Goal: Task Accomplishment & Management: Manage account settings

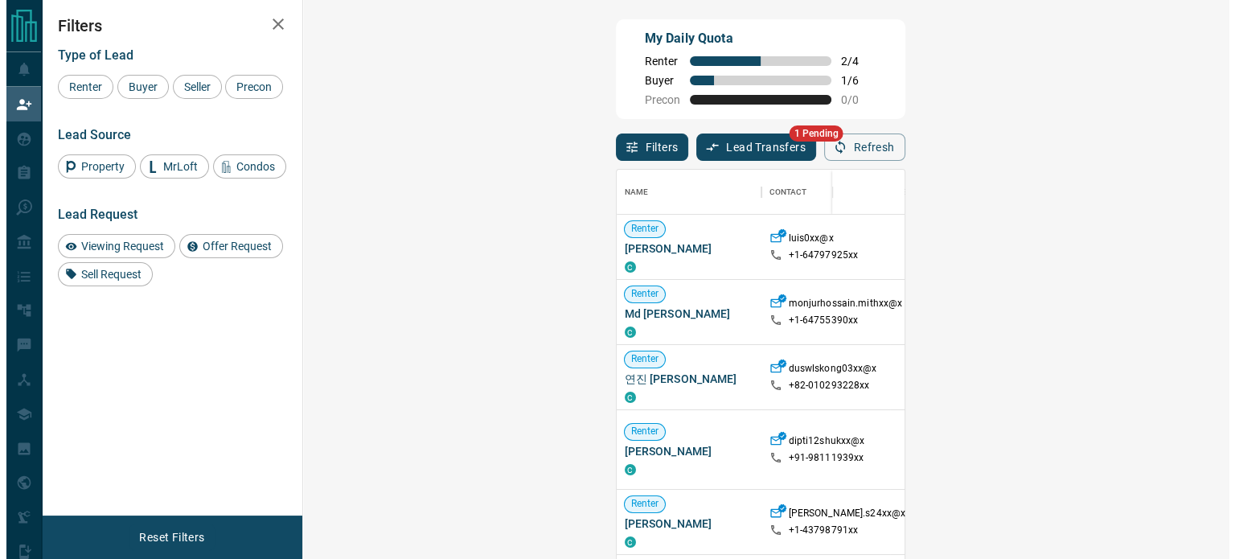
scroll to position [408, 879]
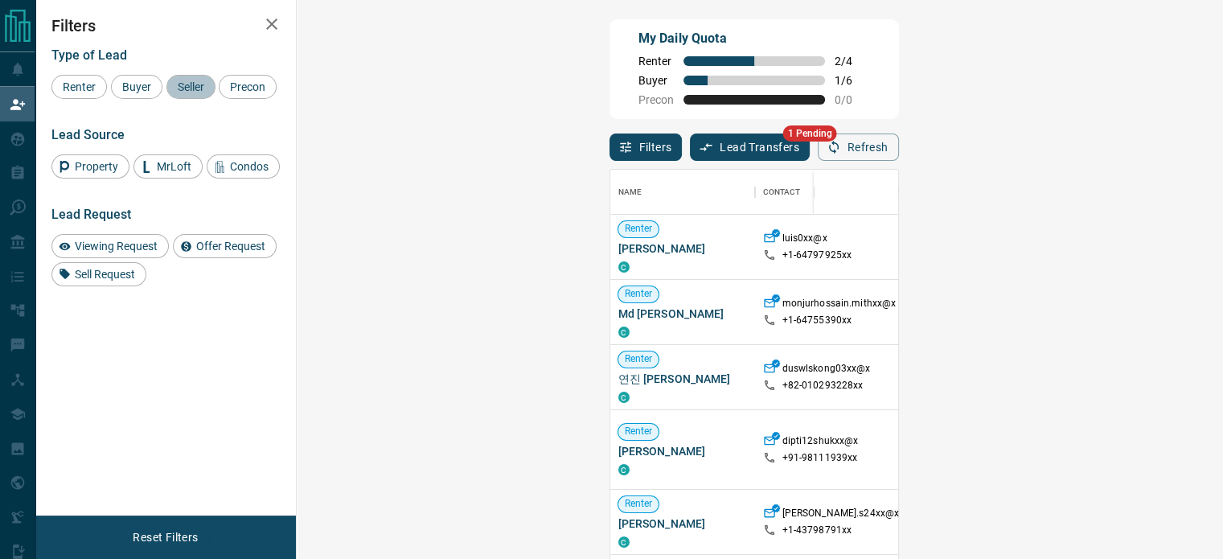
click at [194, 91] on span "Seller" at bounding box center [191, 86] width 38 height 13
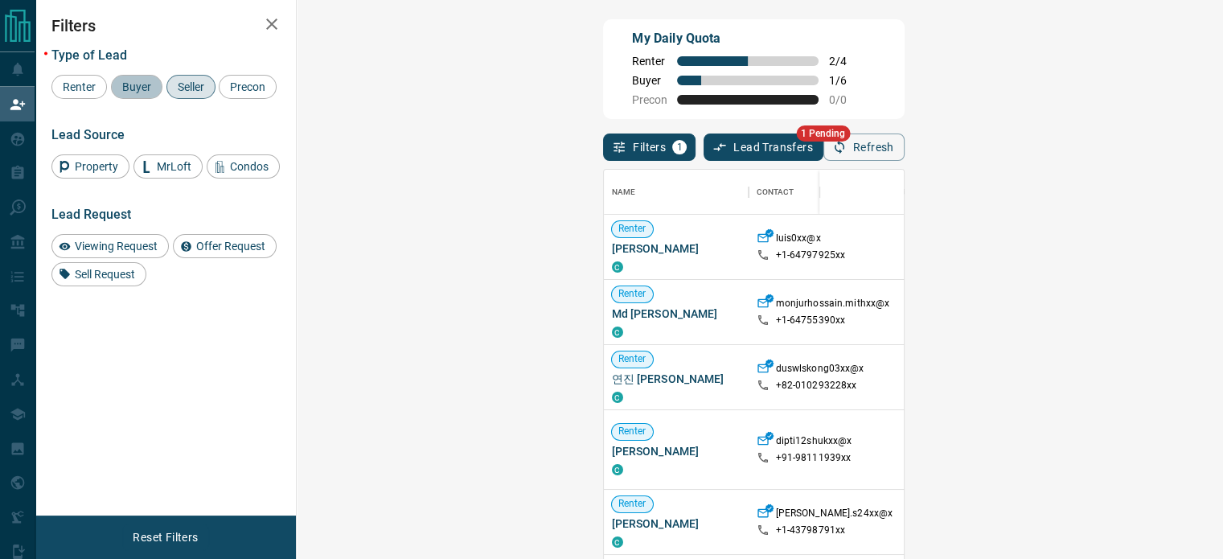
click at [132, 93] on div "Buyer" at bounding box center [136, 87] width 51 height 24
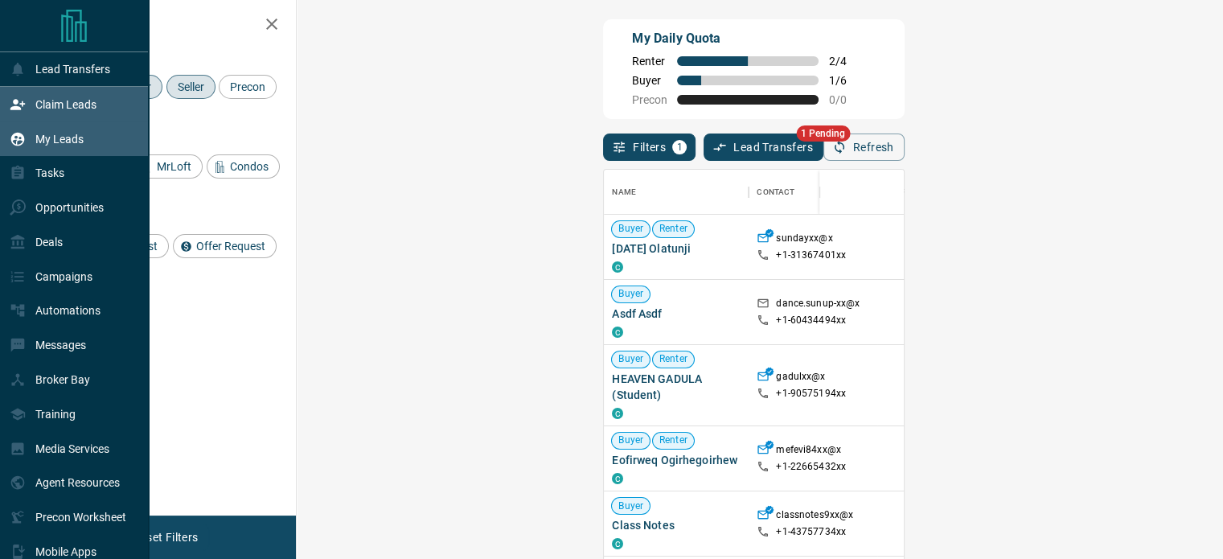
click at [82, 147] on div "My Leads" at bounding box center [47, 138] width 74 height 27
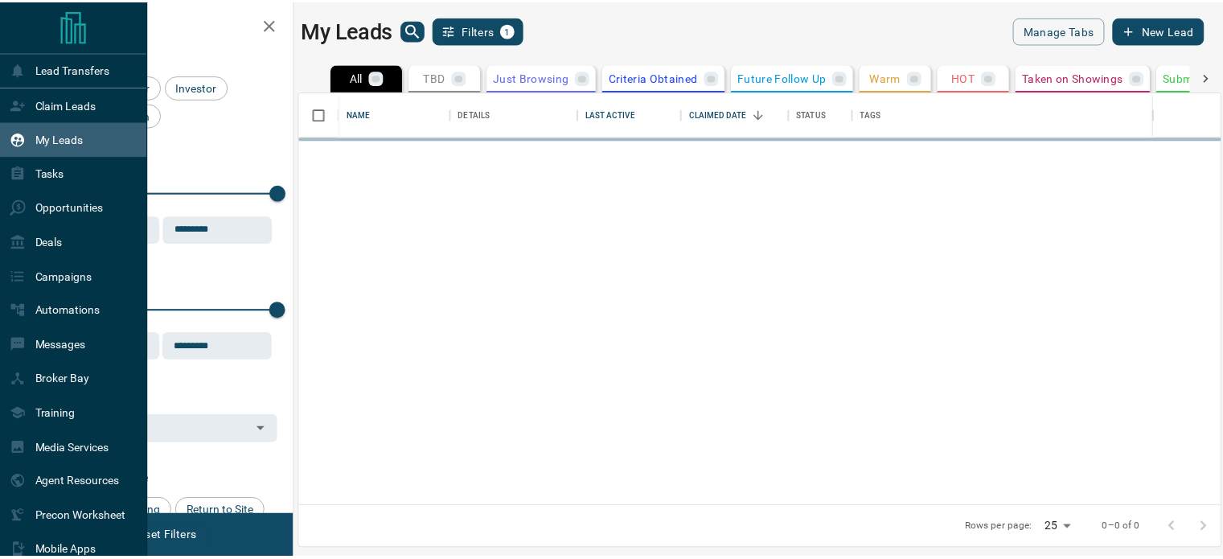
scroll to position [403, 919]
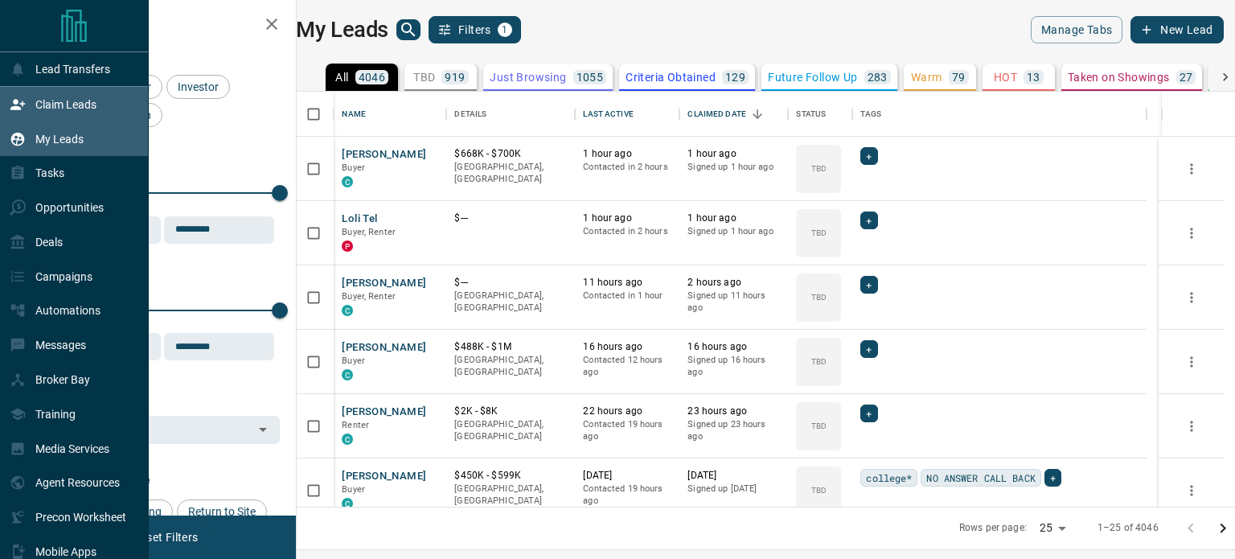
click at [13, 106] on icon at bounding box center [18, 104] width 16 height 16
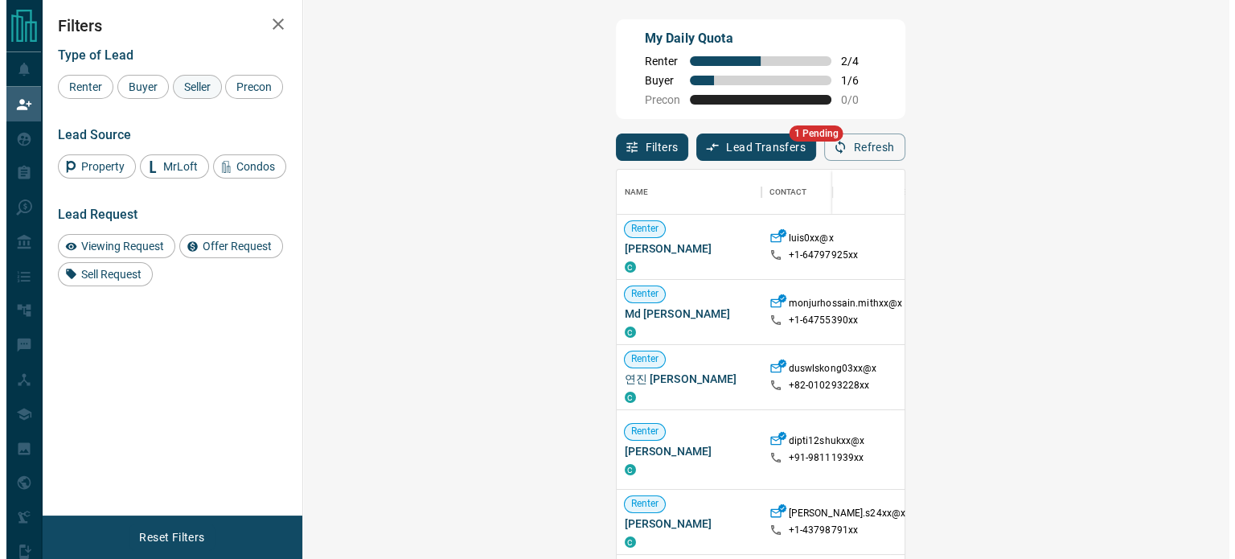
scroll to position [408, 879]
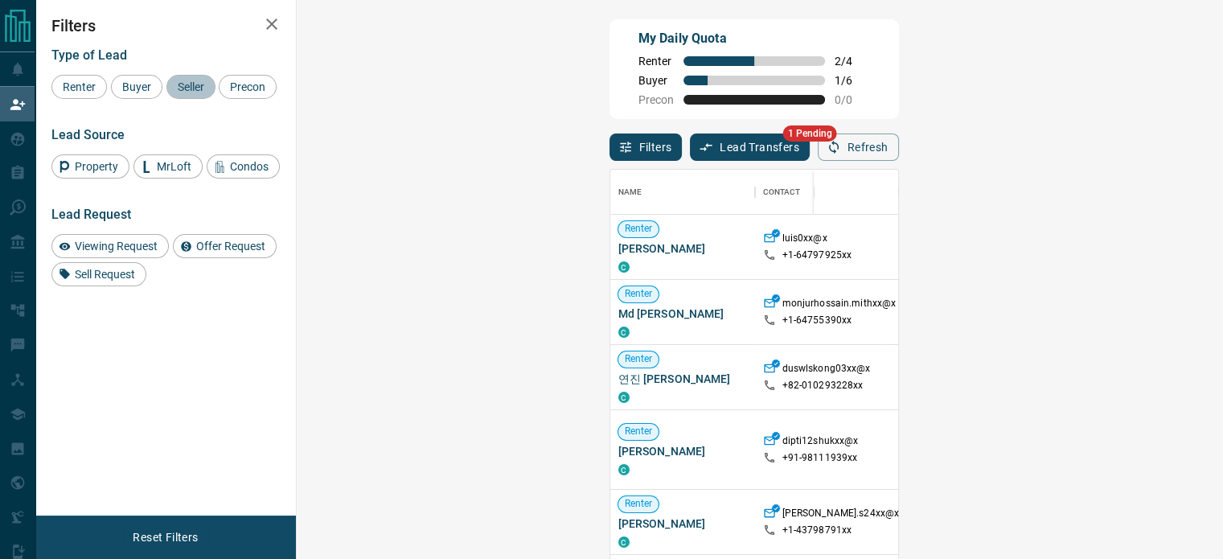
click at [176, 88] on span "Seller" at bounding box center [191, 86] width 38 height 13
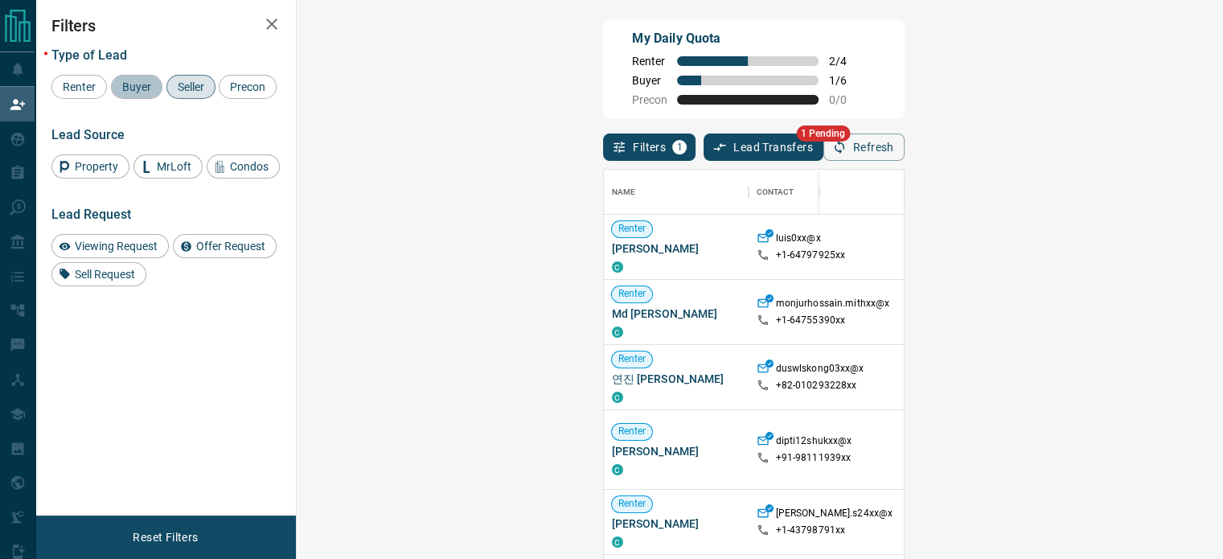
click at [132, 88] on span "Buyer" at bounding box center [137, 86] width 40 height 13
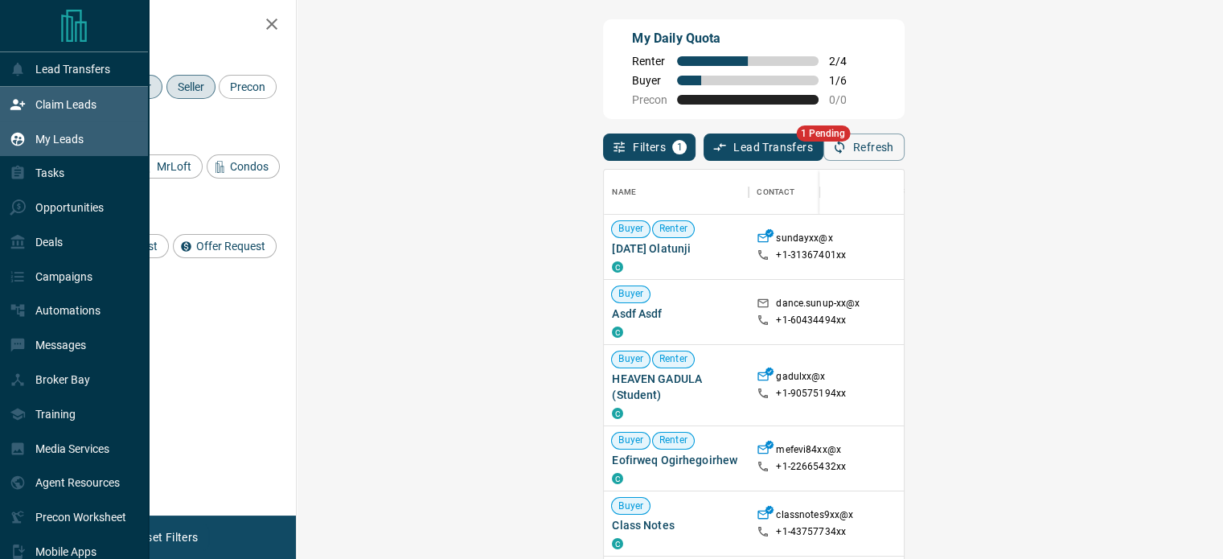
click at [24, 141] on icon at bounding box center [18, 139] width 16 height 16
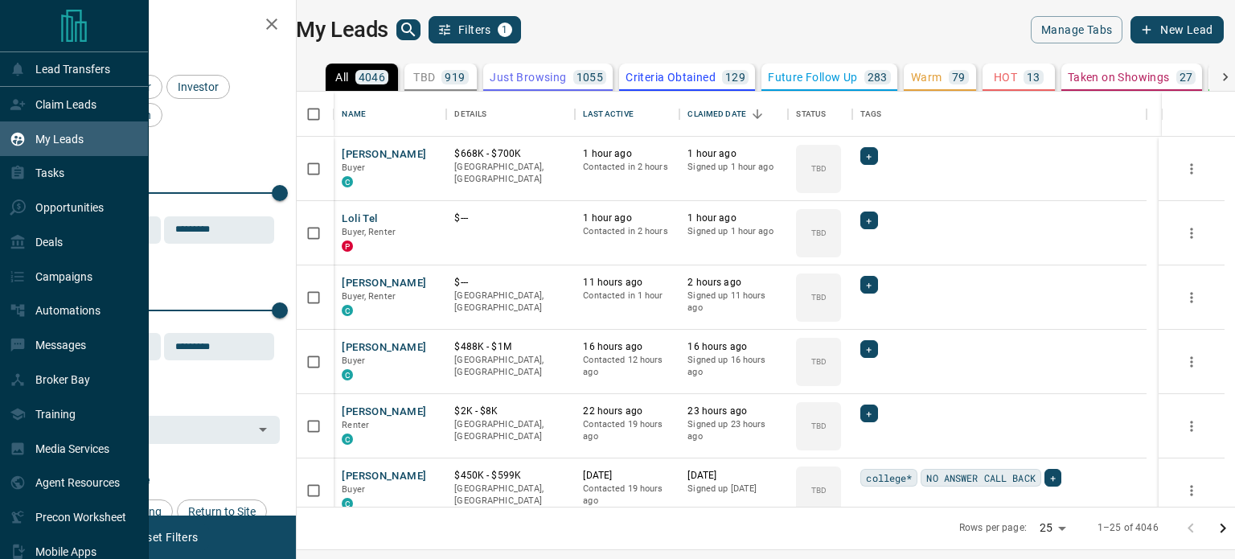
scroll to position [403, 919]
click at [105, 207] on div "Opportunities" at bounding box center [74, 208] width 149 height 35
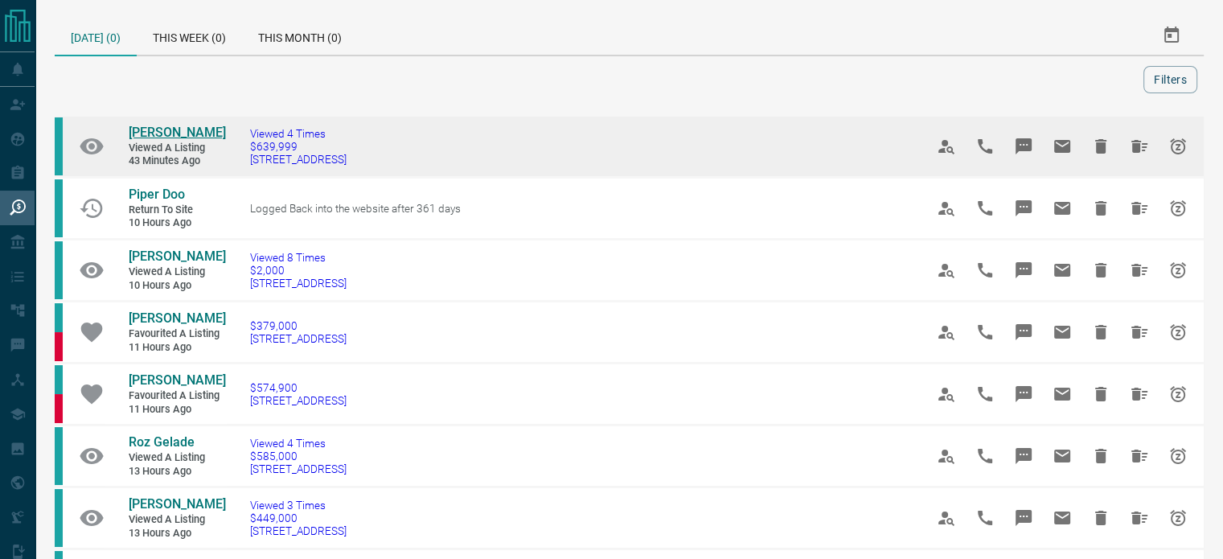
click at [170, 133] on span "[PERSON_NAME]" at bounding box center [177, 132] width 97 height 15
click at [1172, 138] on icon "Snooze" at bounding box center [1178, 146] width 16 height 16
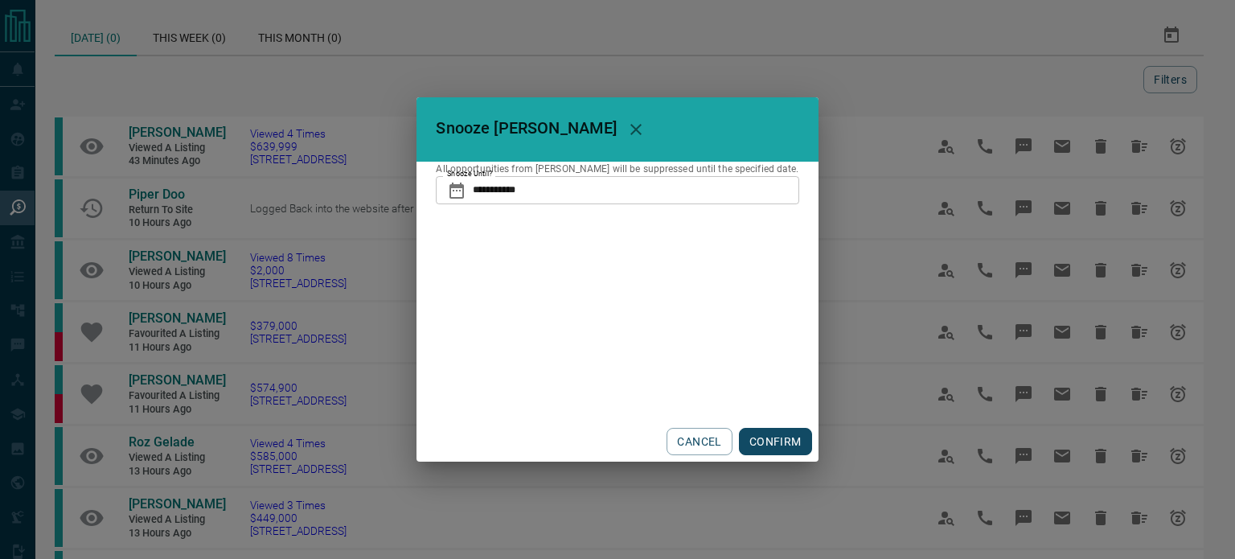
click at [740, 425] on div "CANCEL CONFIRM" at bounding box center [616, 441] width 401 height 40
click at [740, 433] on button "CONFIRM" at bounding box center [775, 441] width 73 height 27
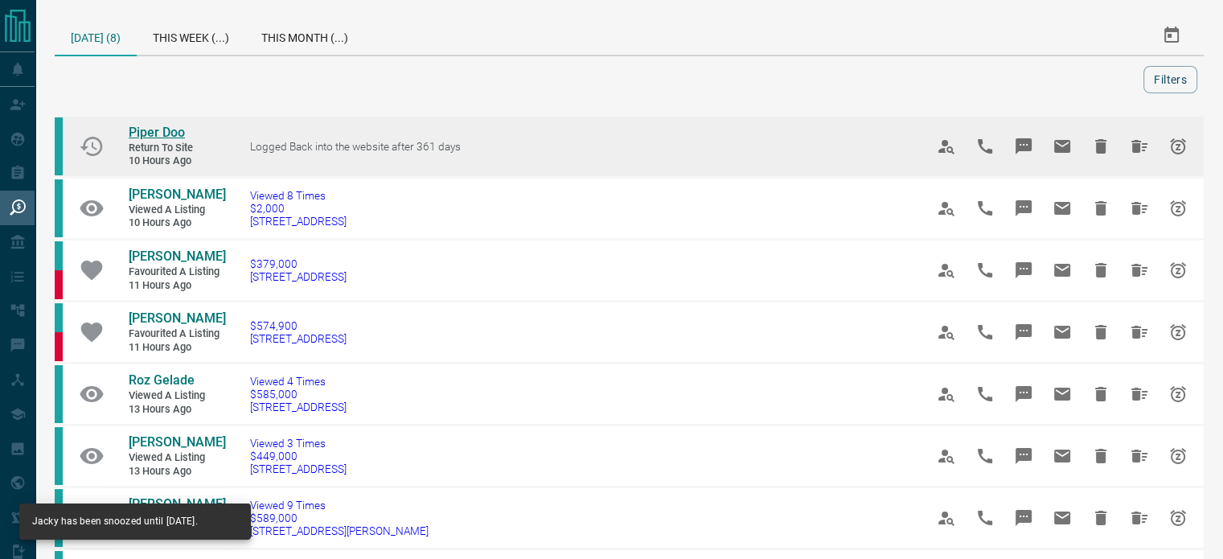
click at [153, 129] on span "Piper Doo" at bounding box center [157, 132] width 56 height 15
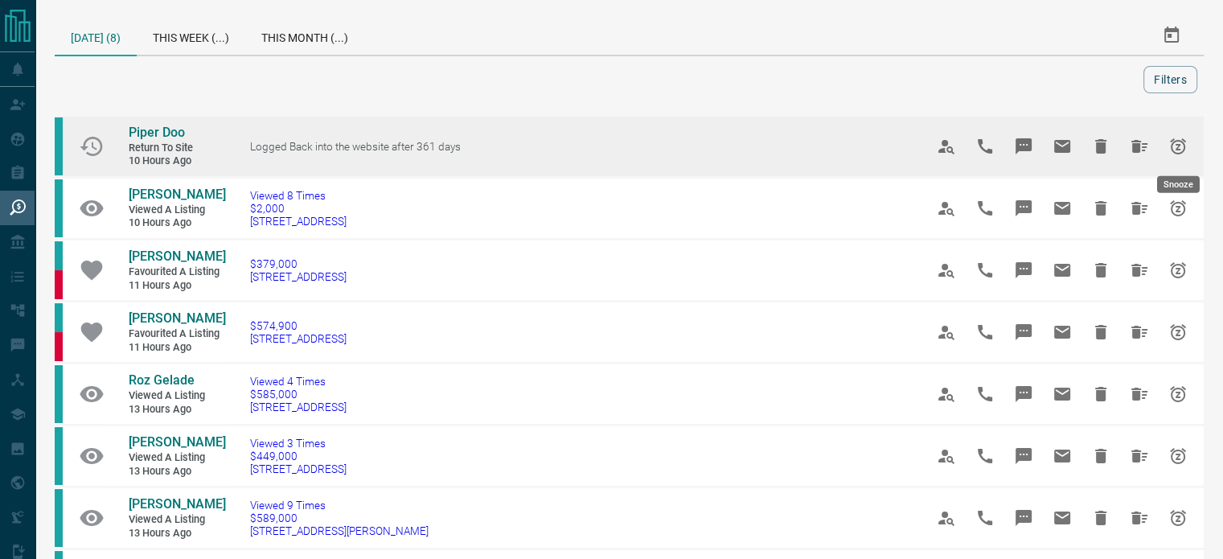
click at [1183, 134] on button "Snooze" at bounding box center [1177, 146] width 39 height 39
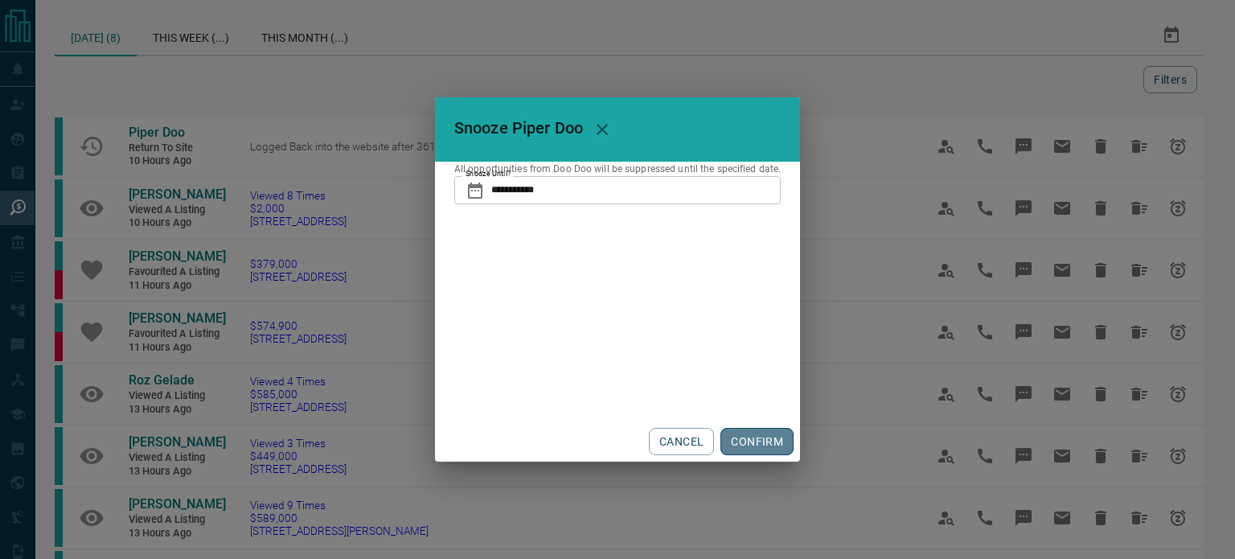
click at [761, 443] on button "CONFIRM" at bounding box center [756, 441] width 73 height 27
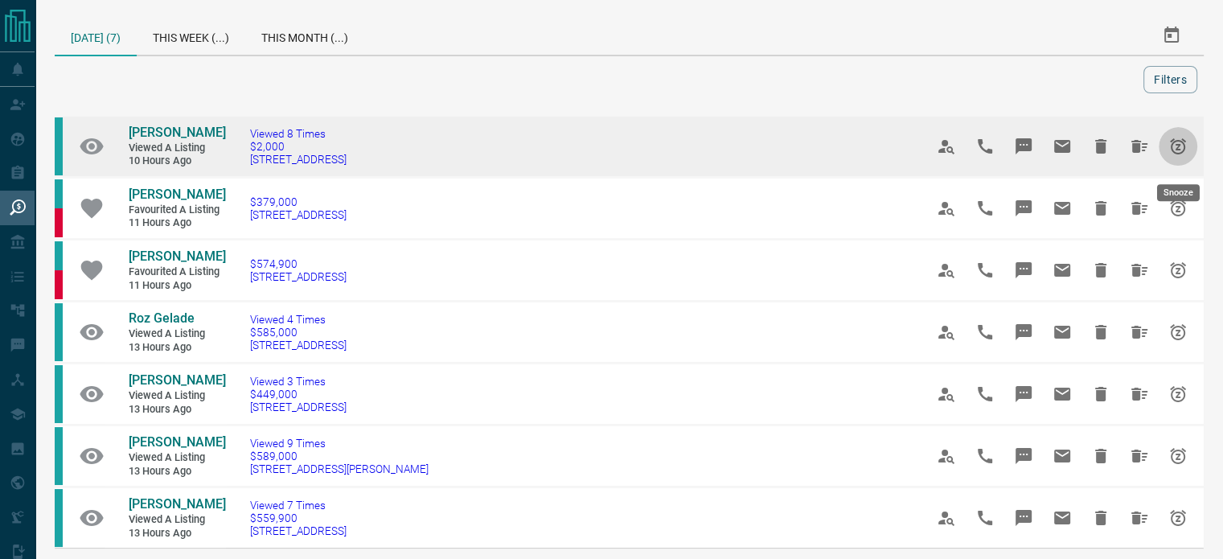
click at [1172, 163] on button "Snooze" at bounding box center [1177, 146] width 39 height 39
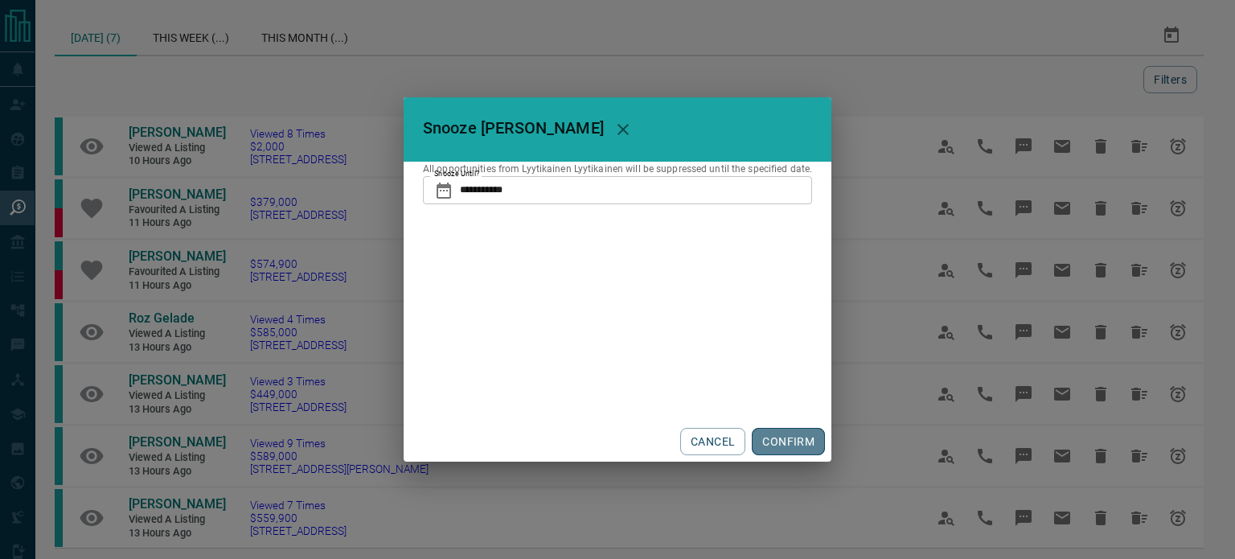
click at [769, 430] on button "CONFIRM" at bounding box center [788, 441] width 73 height 27
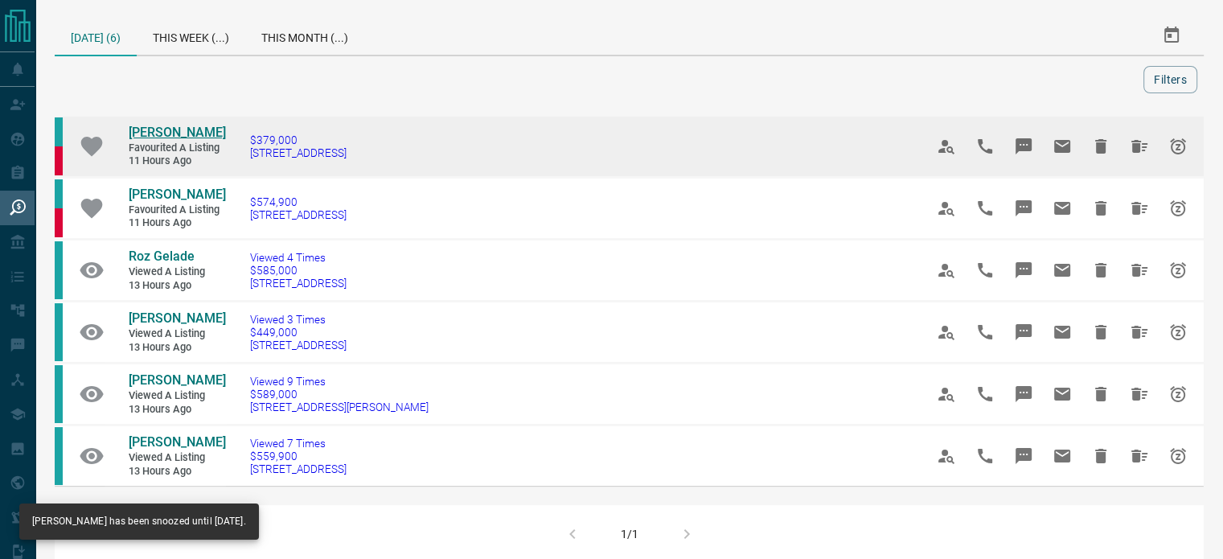
click at [154, 128] on span "[PERSON_NAME]" at bounding box center [177, 132] width 97 height 15
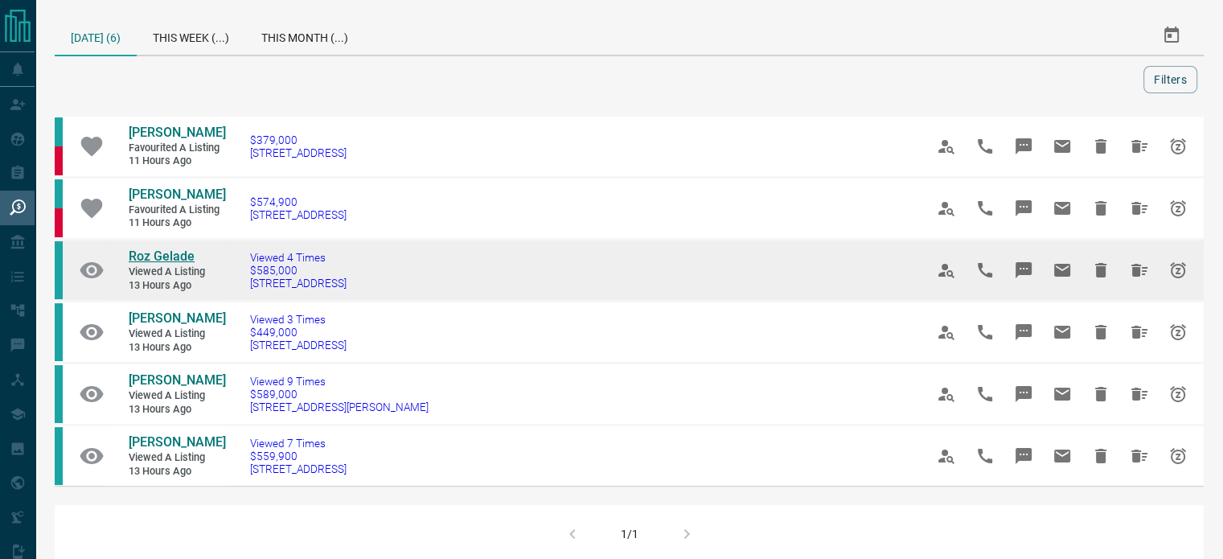
click at [174, 256] on span "Roz Gelade" at bounding box center [162, 255] width 66 height 15
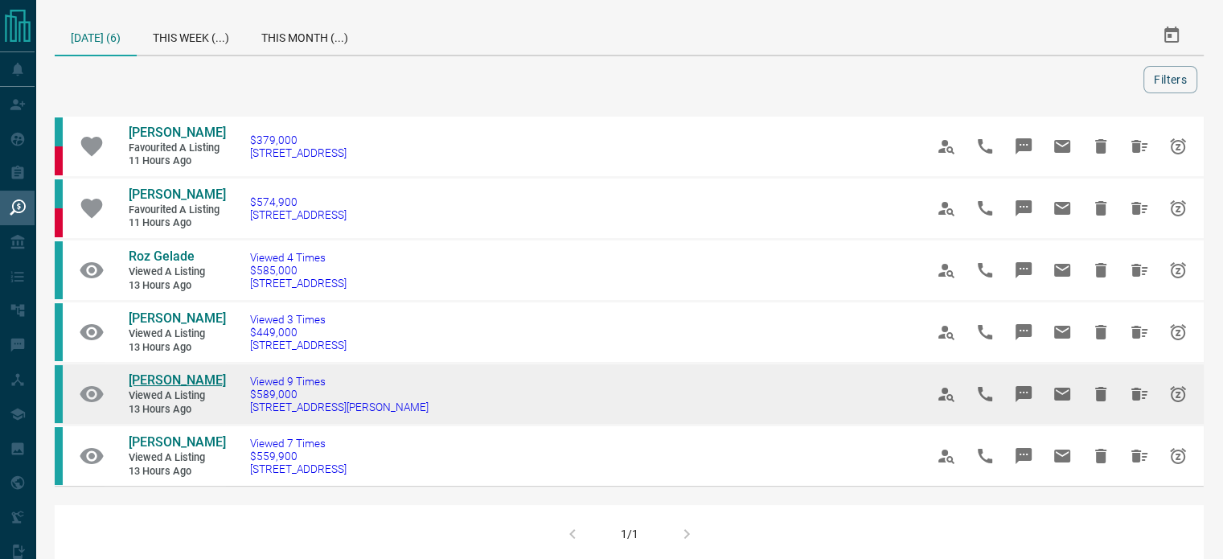
click at [182, 381] on span "[PERSON_NAME]" at bounding box center [177, 379] width 97 height 15
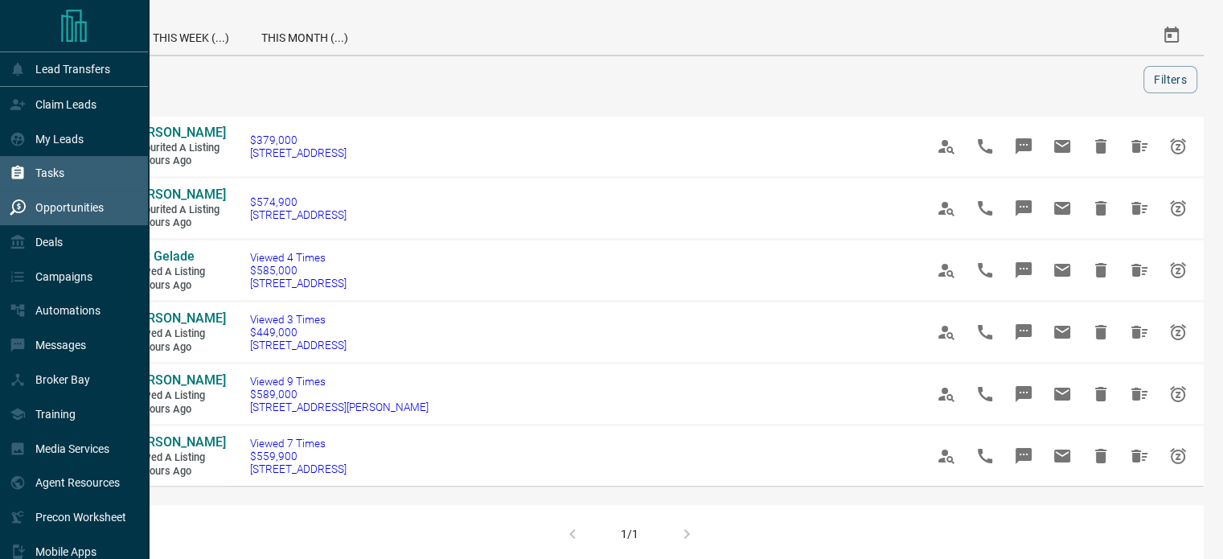
click at [29, 176] on div "Tasks" at bounding box center [37, 173] width 55 height 27
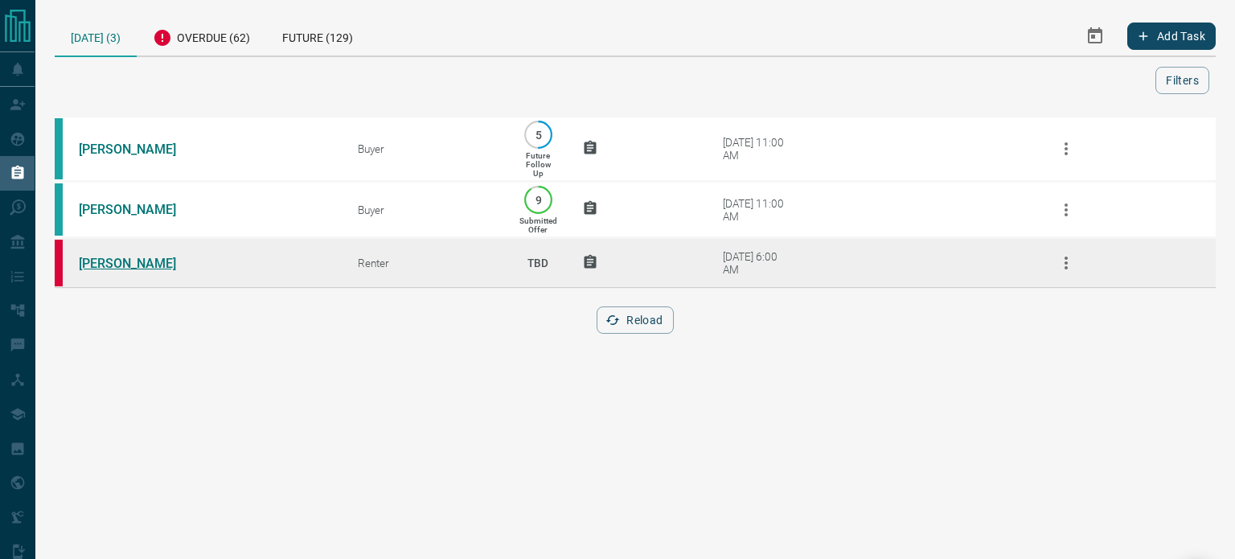
click at [142, 269] on link "[PERSON_NAME]" at bounding box center [139, 263] width 121 height 15
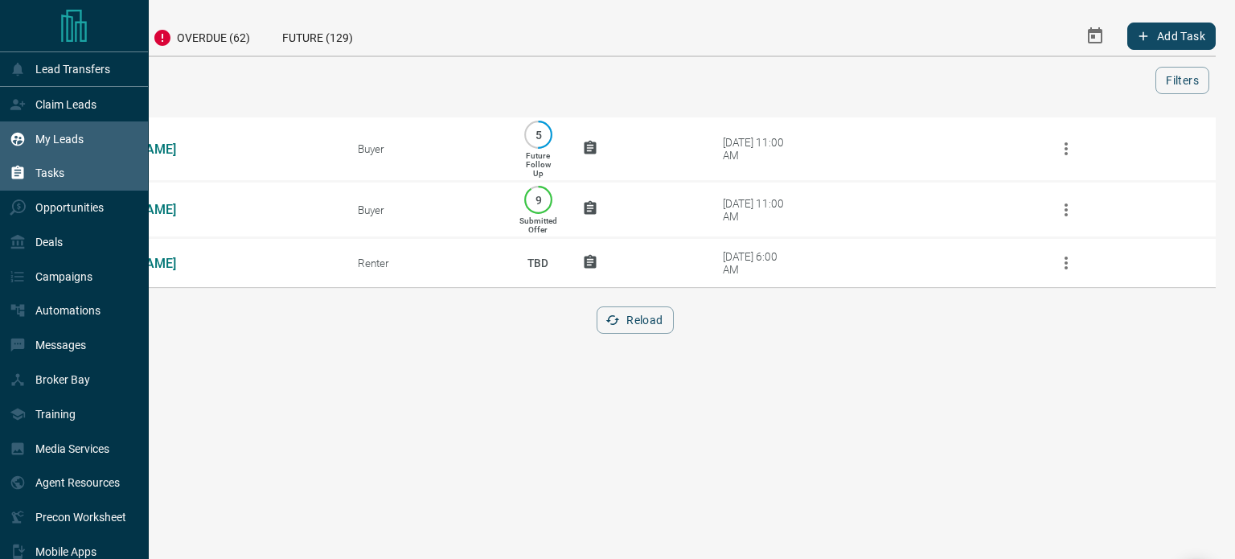
click at [84, 147] on div "My Leads" at bounding box center [74, 138] width 149 height 35
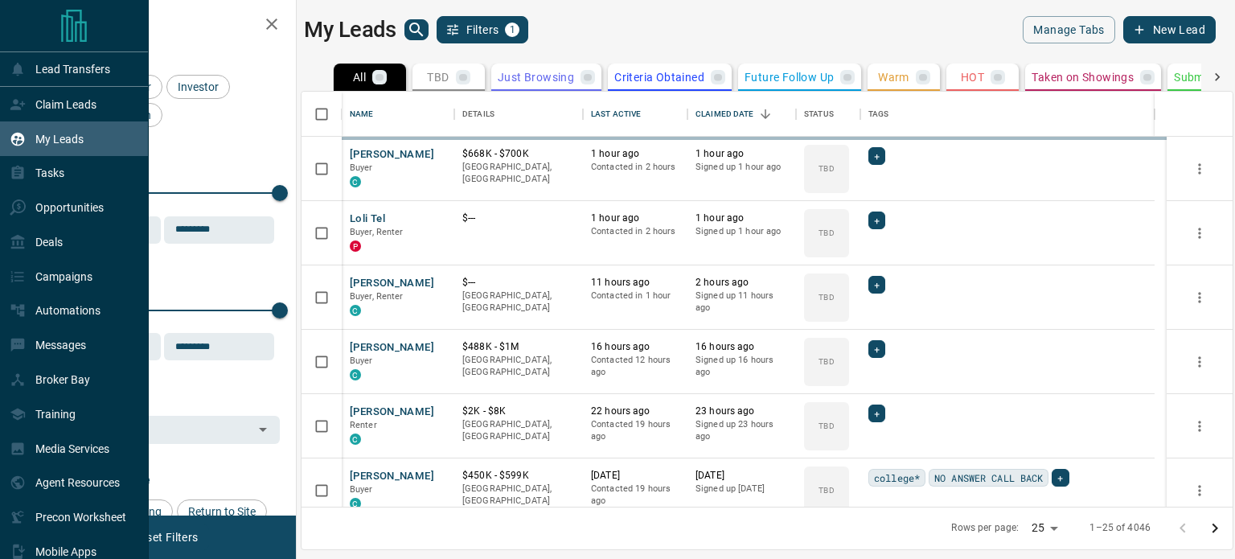
scroll to position [403, 919]
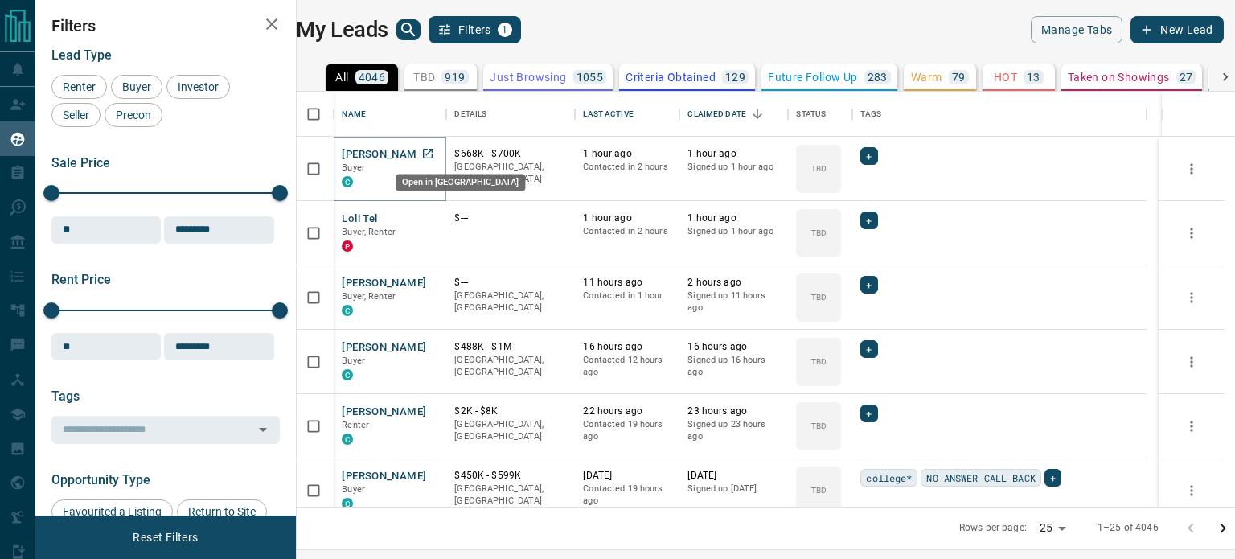
click at [433, 150] on icon "Open in New Tab" at bounding box center [427, 153] width 13 height 13
click at [434, 222] on icon "Open in New Tab" at bounding box center [427, 217] width 13 height 13
click at [434, 280] on icon "Open in New Tab" at bounding box center [427, 282] width 13 height 13
click at [142, 88] on span "Buyer" at bounding box center [137, 86] width 40 height 13
click at [182, 92] on span "Investor" at bounding box center [198, 86] width 52 height 13
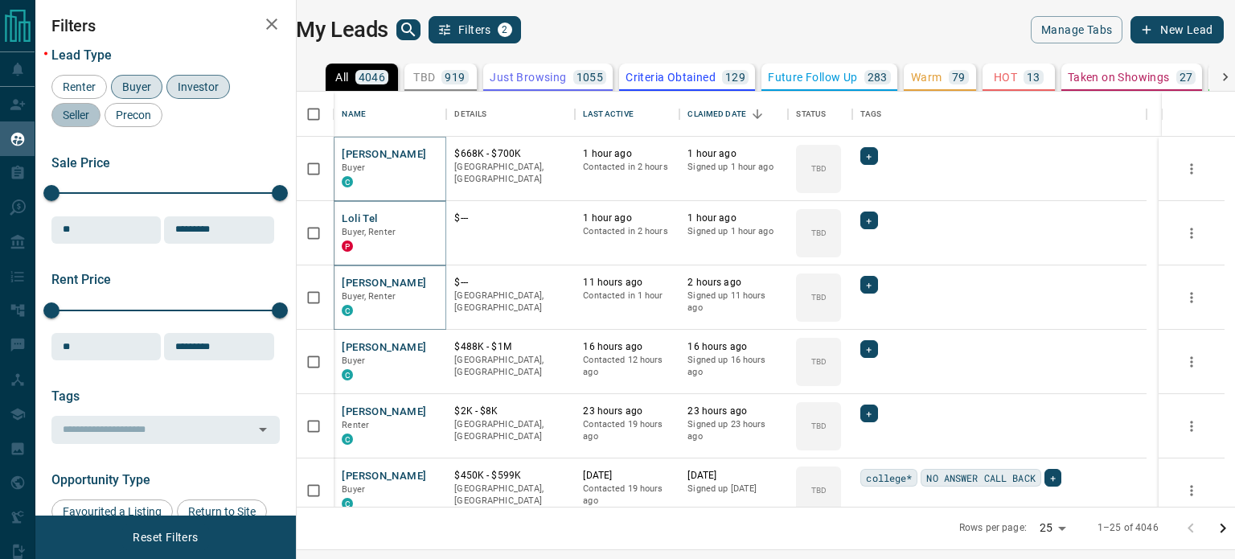
click at [87, 109] on span "Seller" at bounding box center [76, 115] width 38 height 13
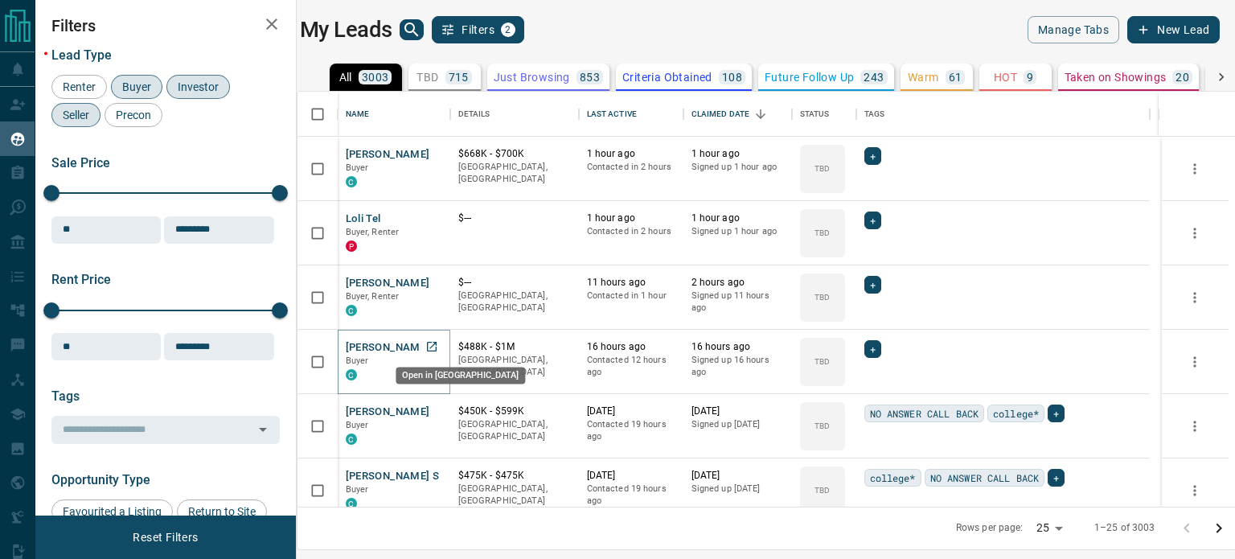
click at [437, 343] on icon "Open in New Tab" at bounding box center [432, 347] width 10 height 10
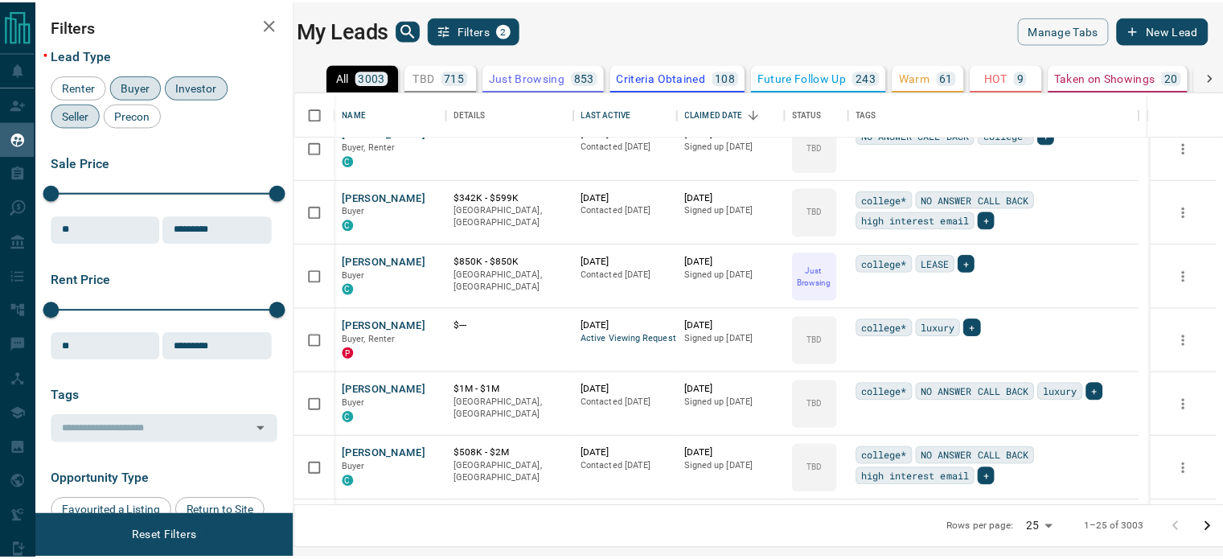
scroll to position [793, 0]
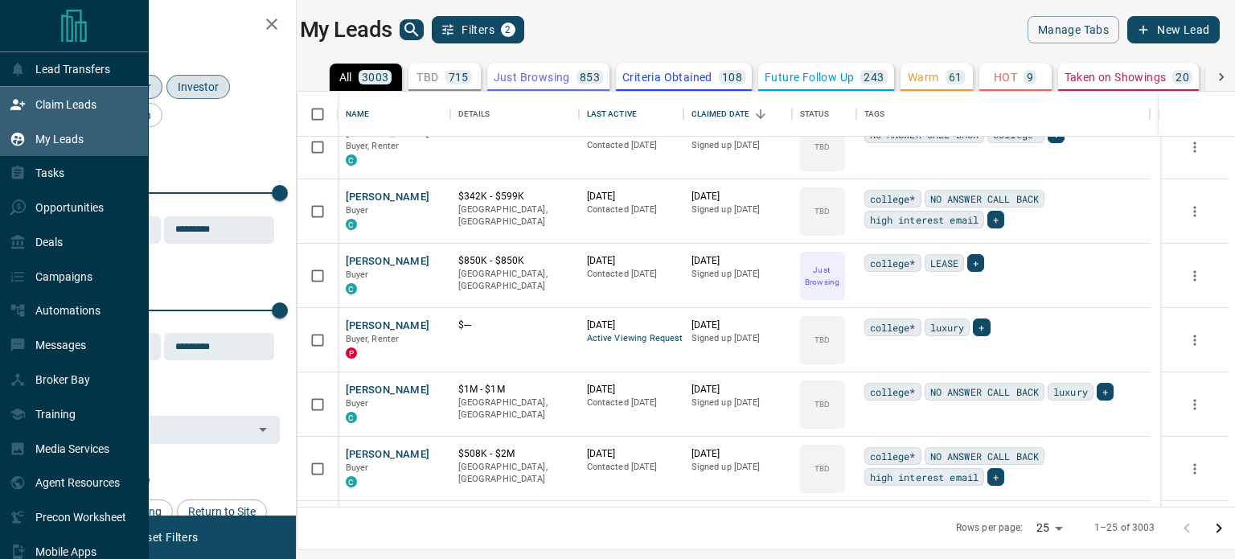
click at [23, 100] on icon at bounding box center [18, 104] width 16 height 16
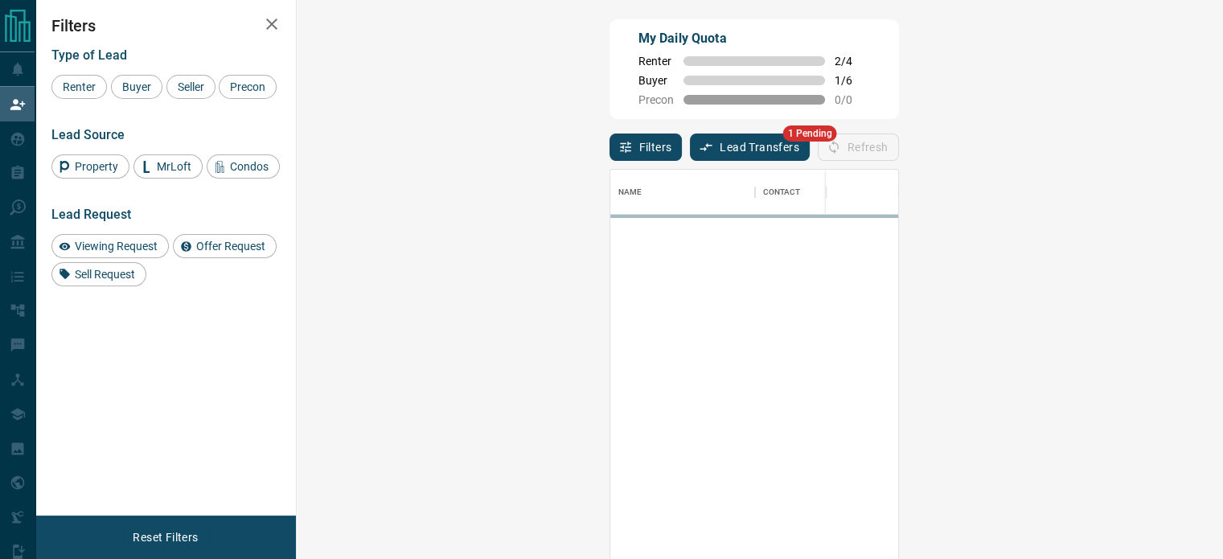
scroll to position [408, 879]
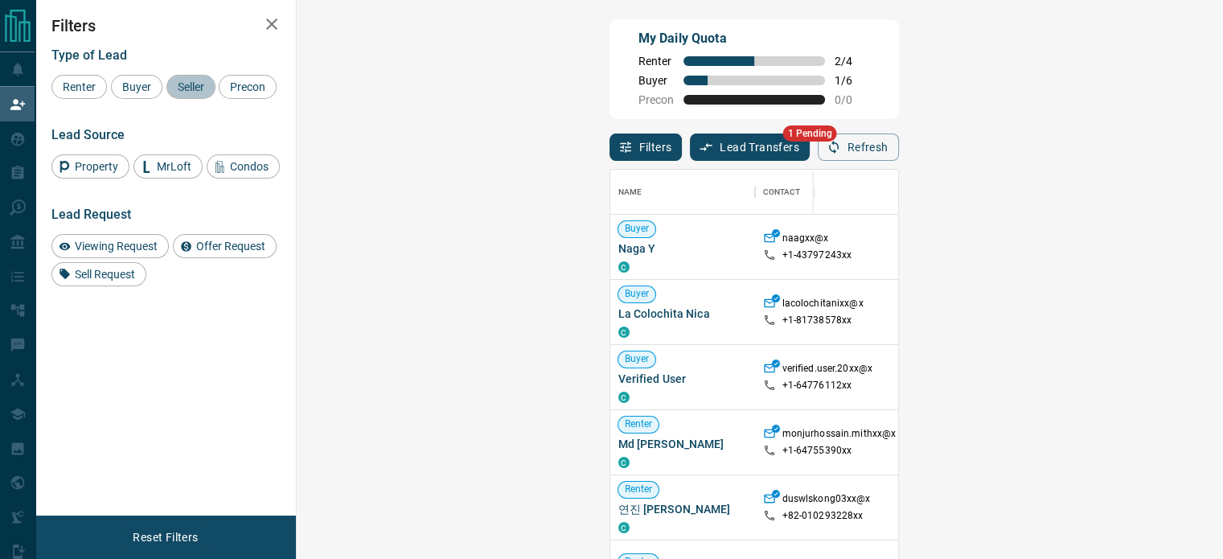
click at [187, 76] on div "Seller" at bounding box center [190, 87] width 49 height 24
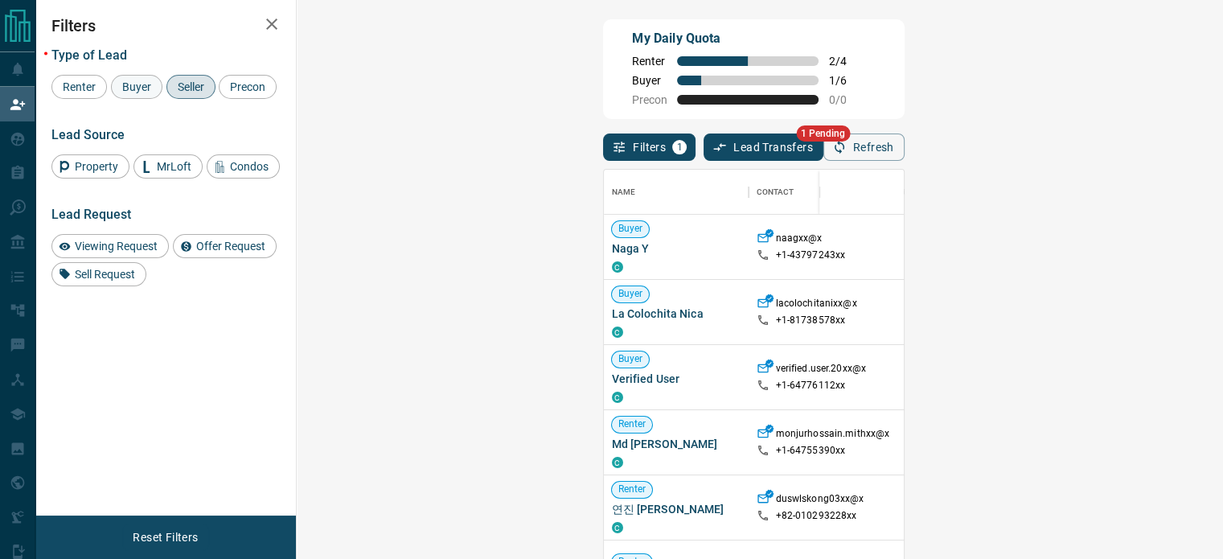
drag, startPoint x: 144, startPoint y: 72, endPoint x: 138, endPoint y: 84, distance: 13.3
click at [138, 84] on div "Type of Lead Renter Buyer Seller Precon" at bounding box center [165, 72] width 228 height 51
click at [138, 84] on span "Buyer" at bounding box center [137, 86] width 40 height 13
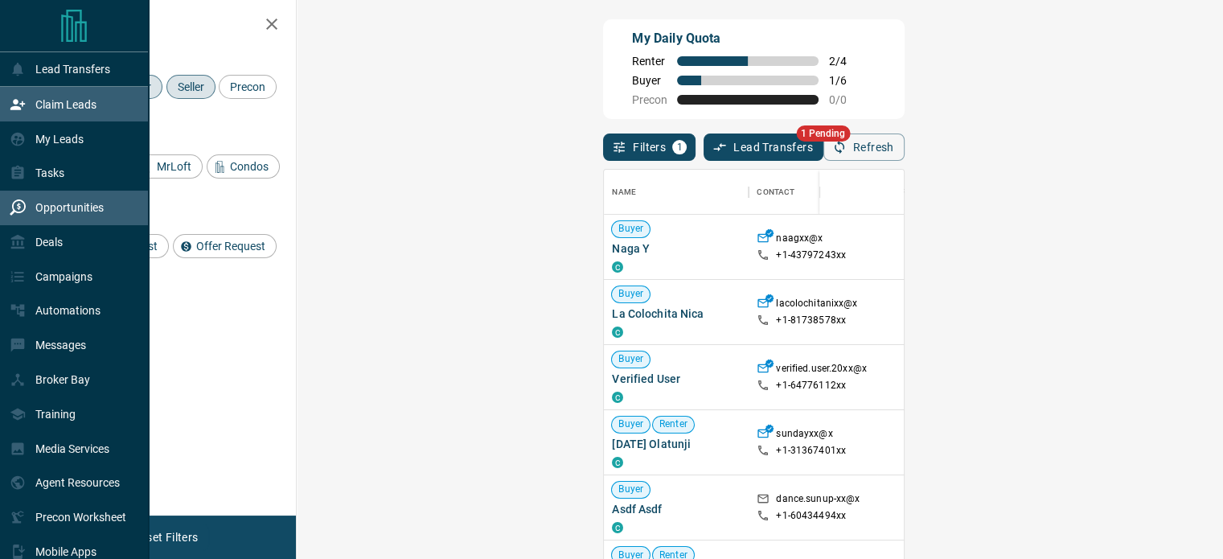
click at [76, 225] on div "Opportunities" at bounding box center [74, 208] width 149 height 35
